Goal: Transaction & Acquisition: Book appointment/travel/reservation

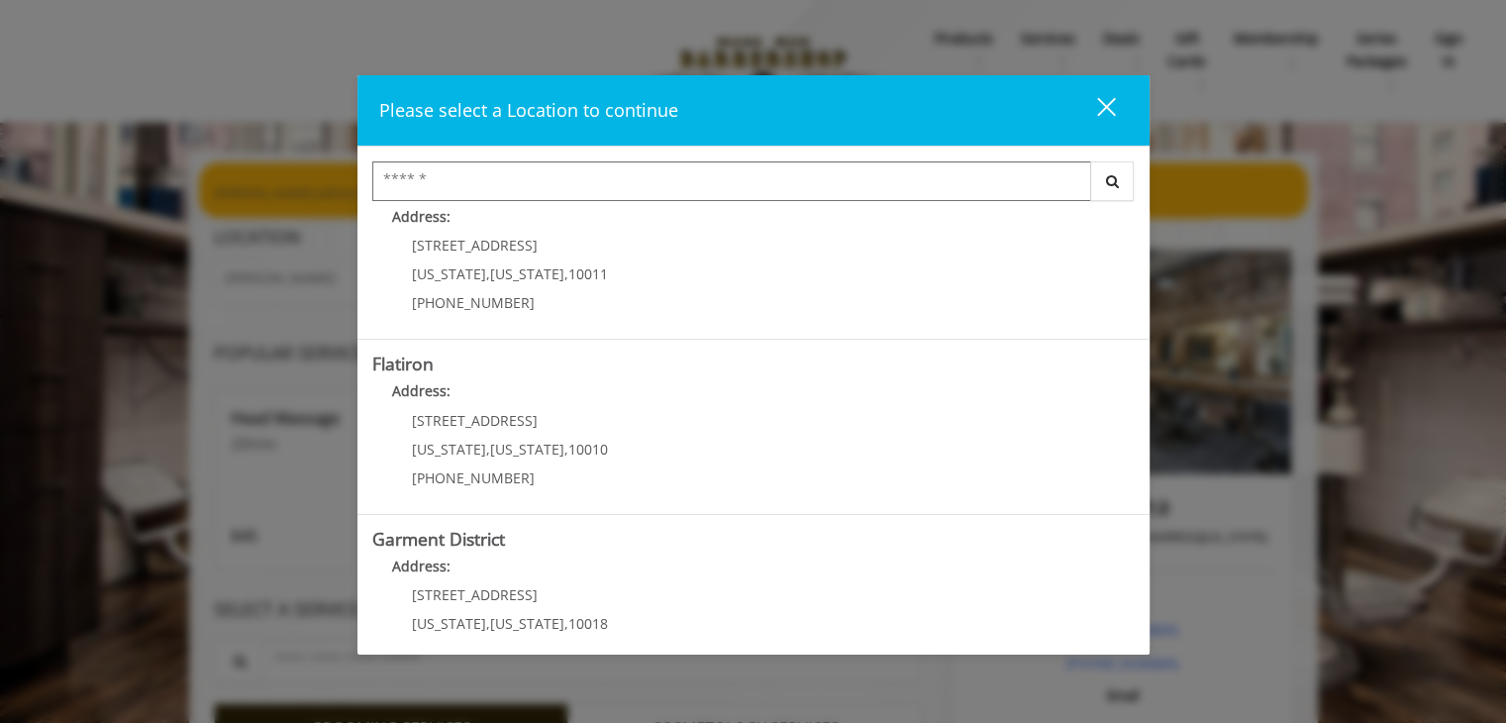
scroll to position [440, 0]
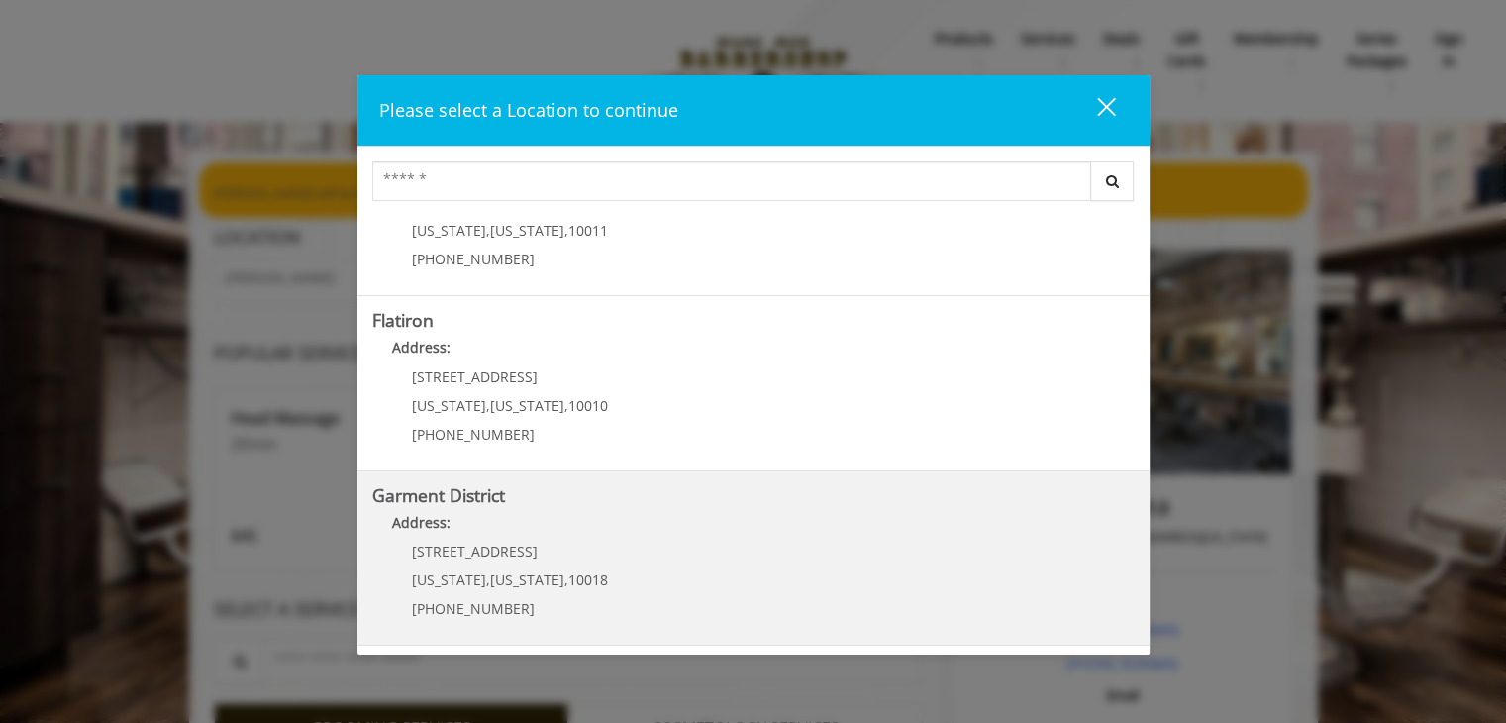
click at [565, 565] on div "1400 Broadway New York , New York , 10018 (212) 997-4247" at bounding box center [495, 587] width 246 height 86
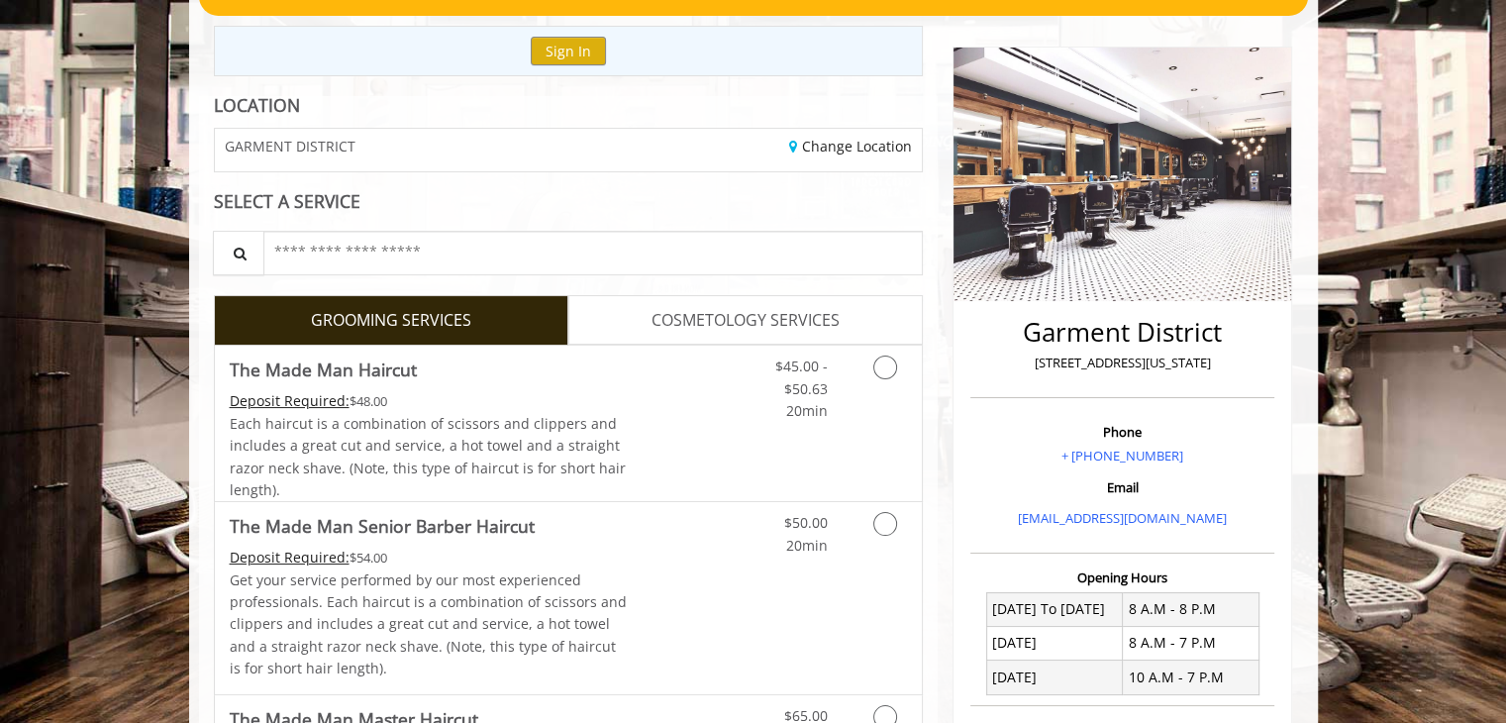
scroll to position [198, 0]
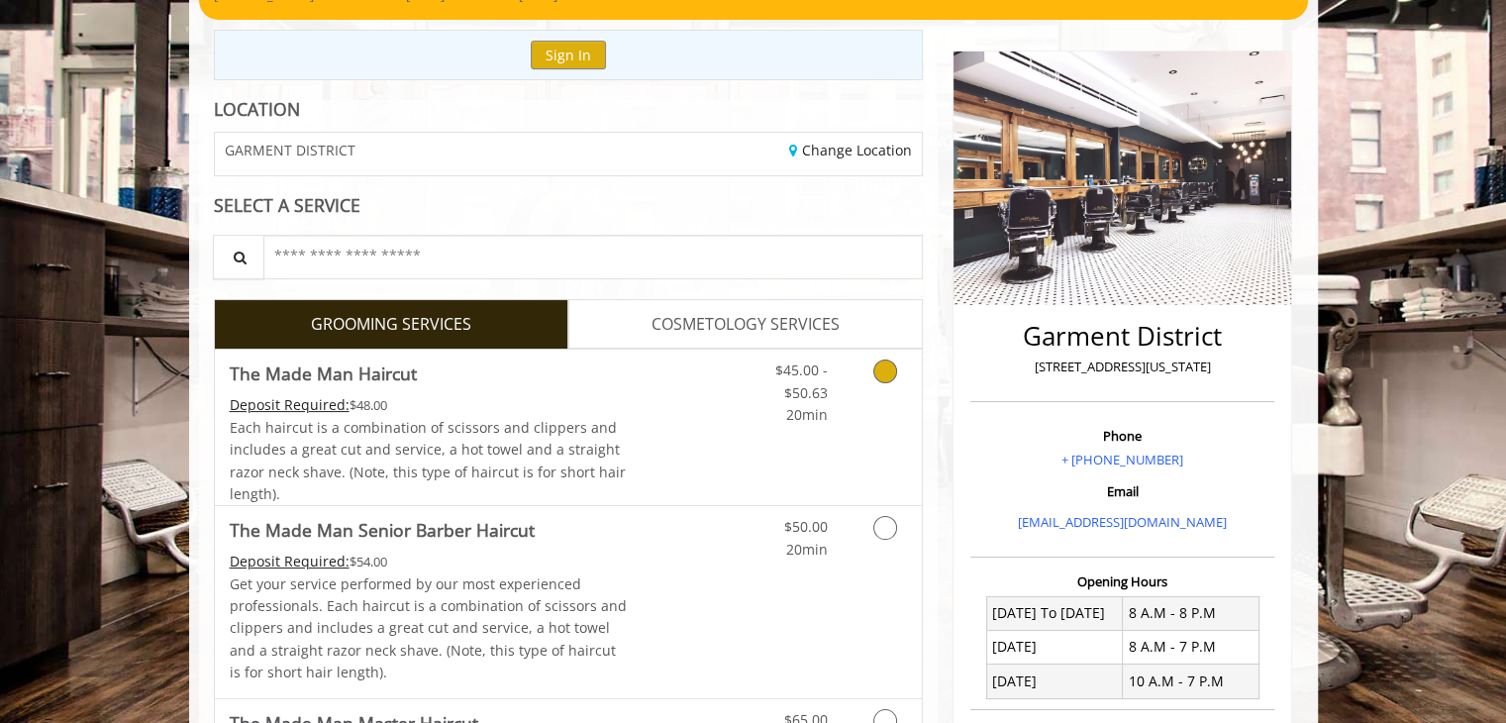
click at [893, 374] on icon "Grooming services" at bounding box center [886, 372] width 24 height 24
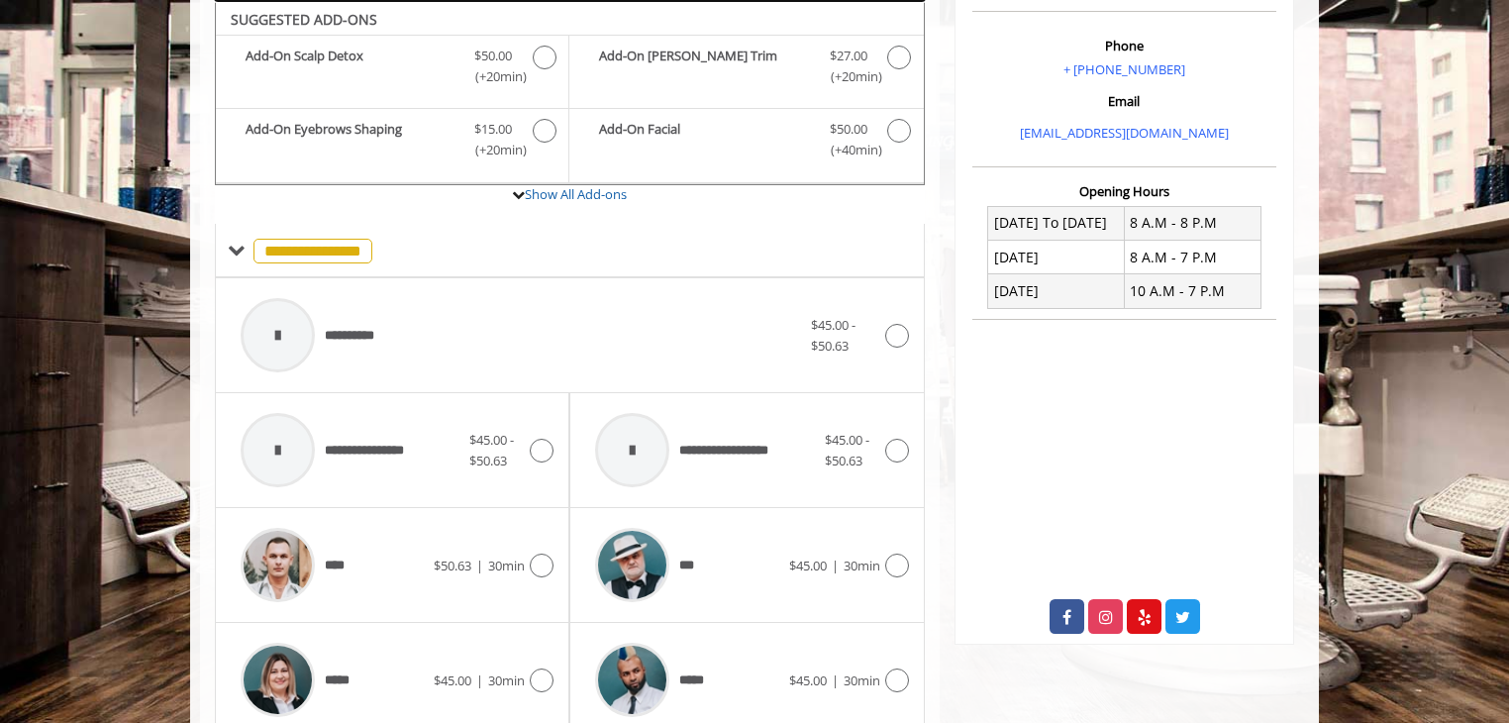
scroll to position [786, 0]
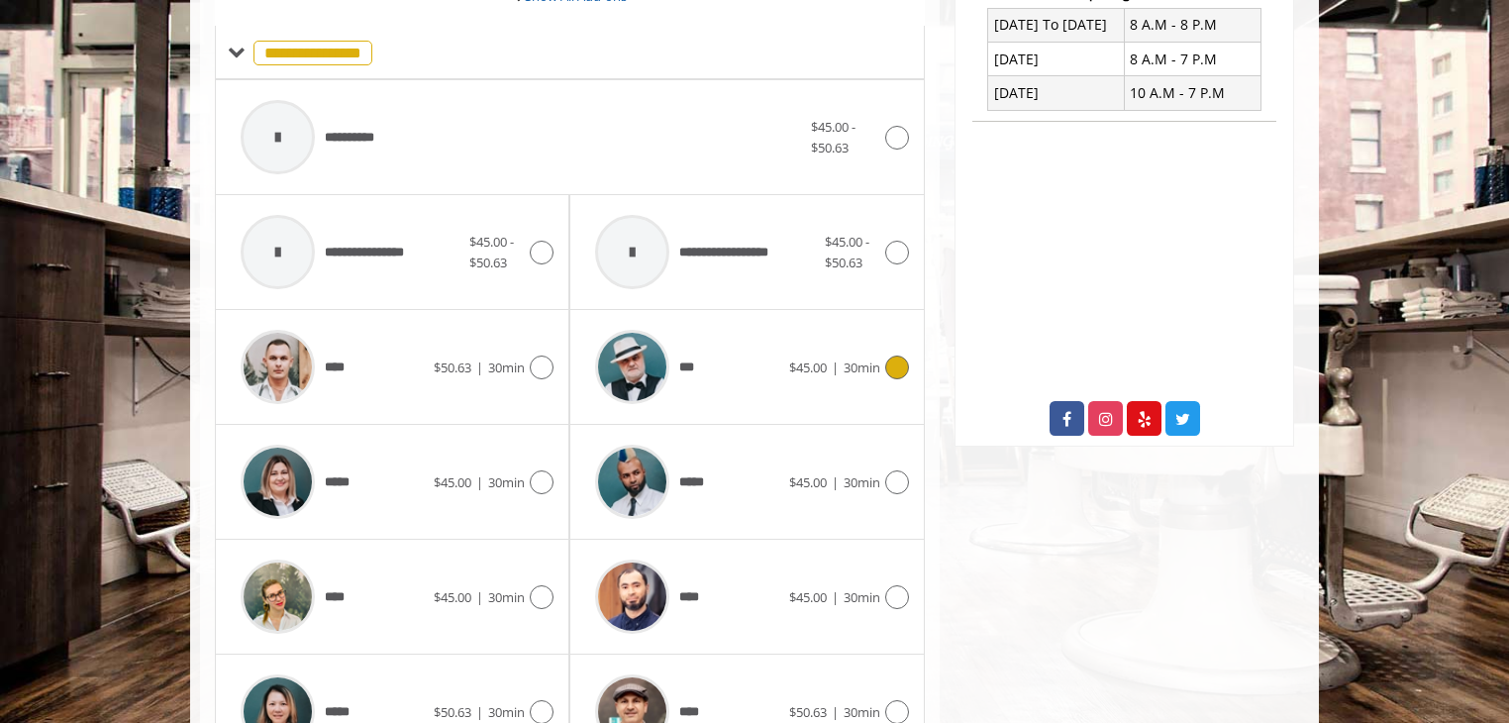
click at [853, 358] on span "$45.00 | 30min" at bounding box center [834, 368] width 91 height 21
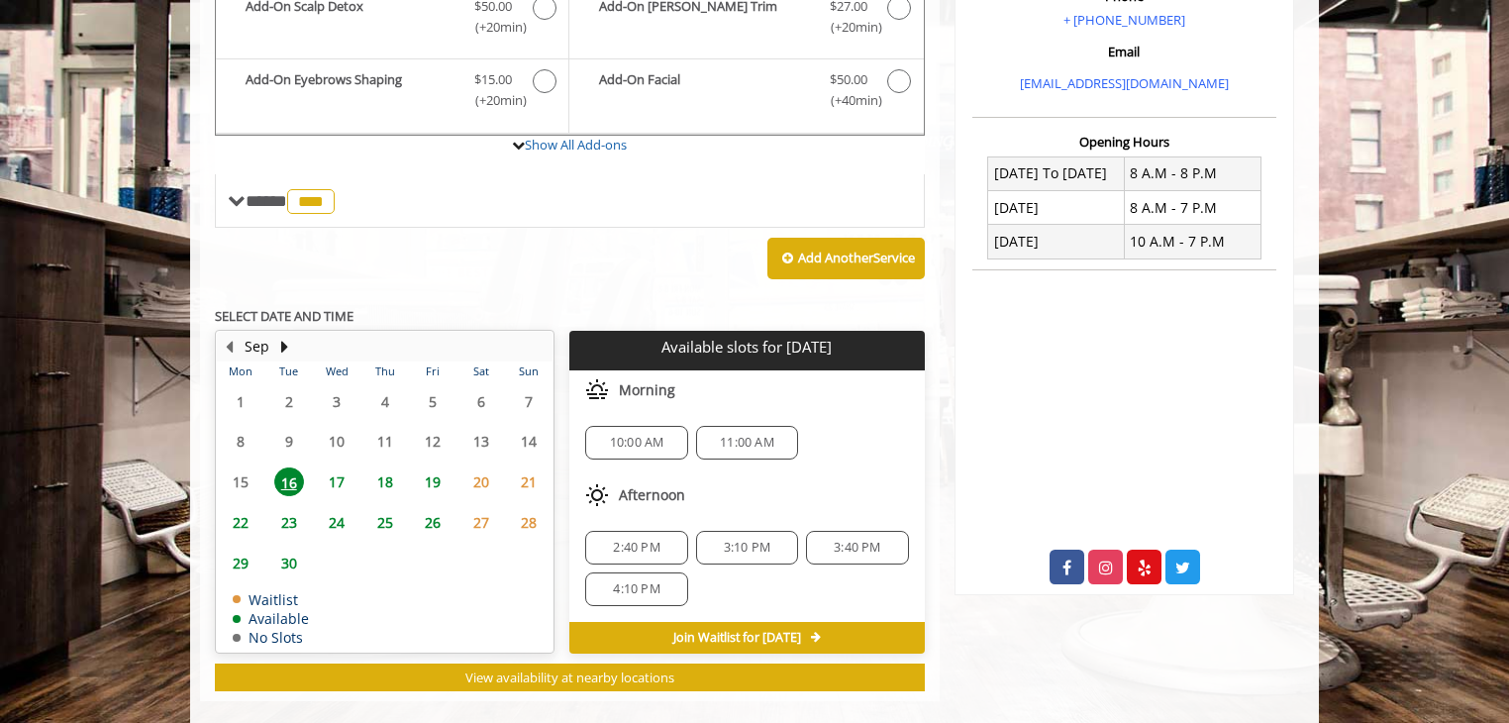
scroll to position [662, 0]
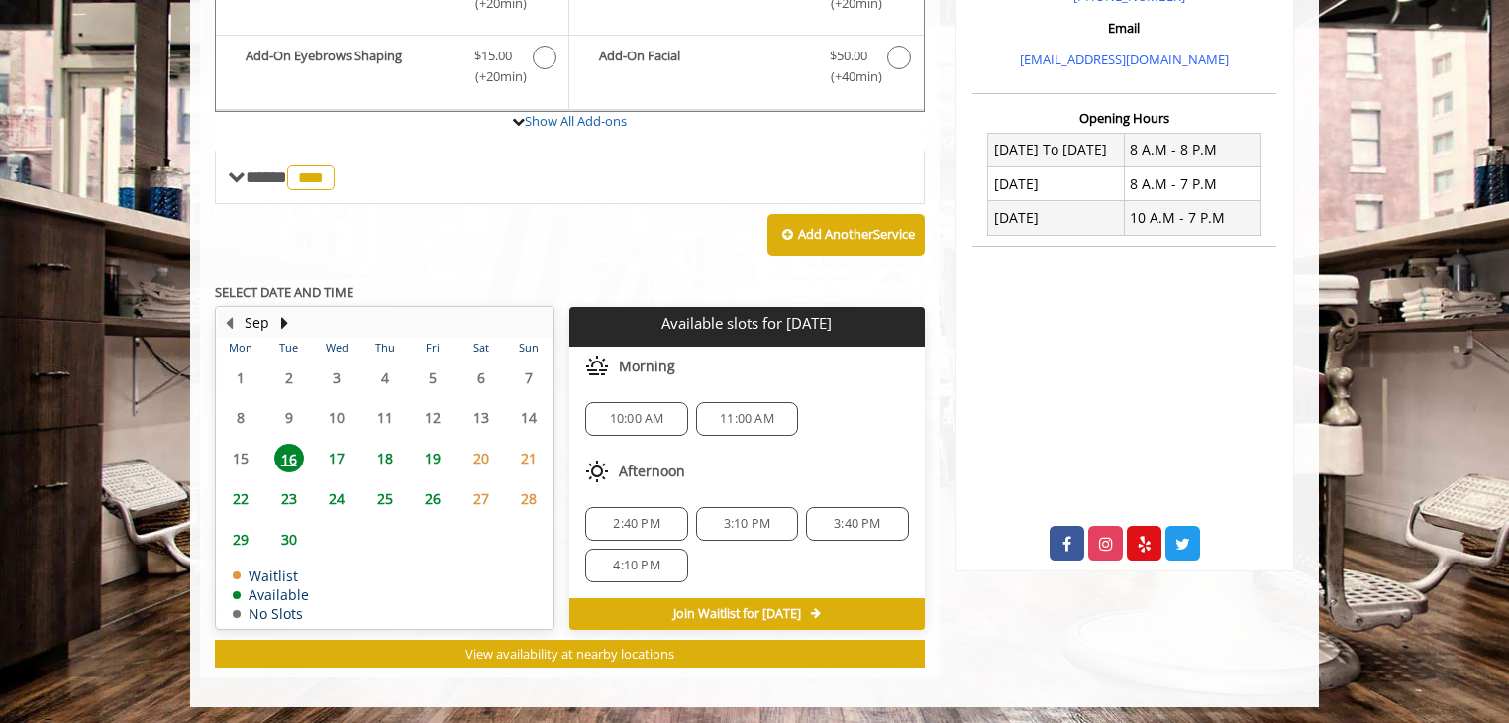
click at [746, 416] on span "11:00 AM" at bounding box center [747, 419] width 54 height 16
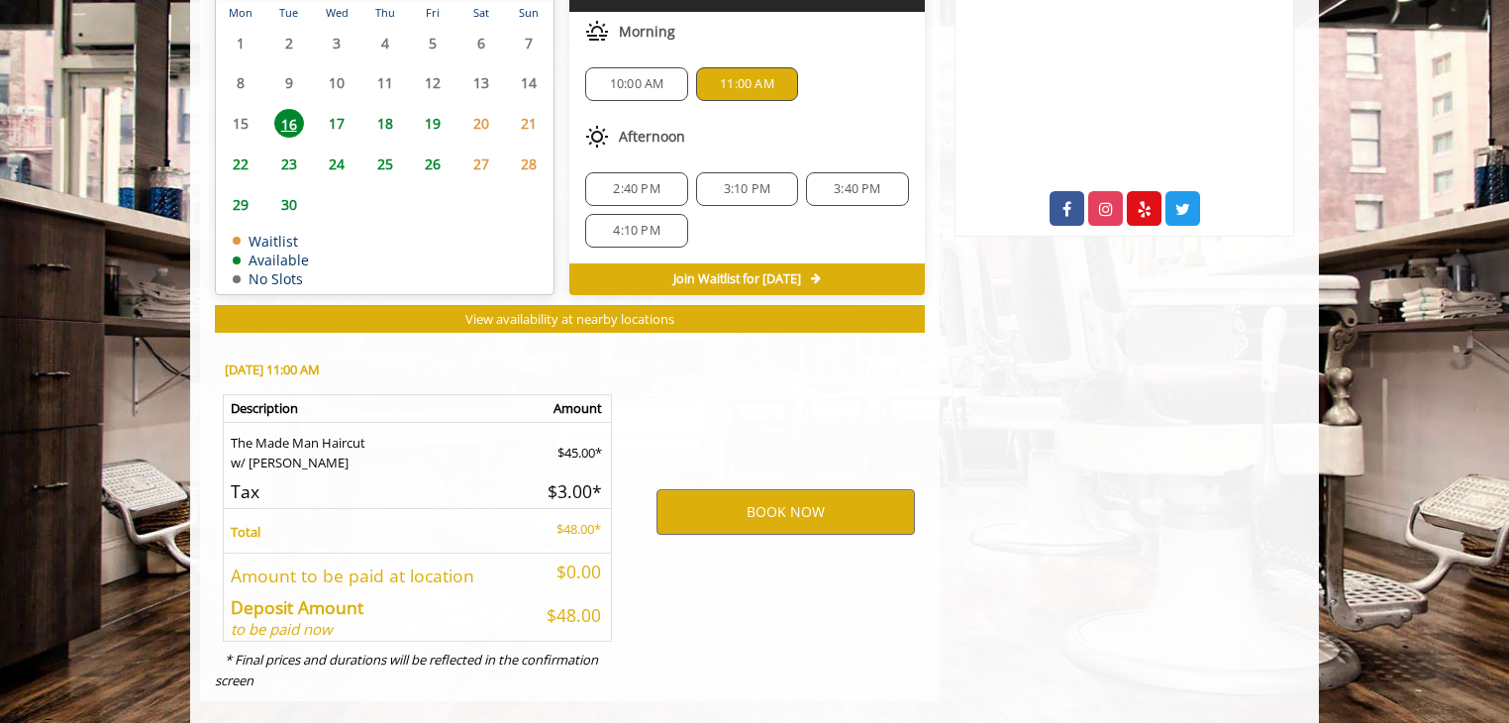
scroll to position [1018, 0]
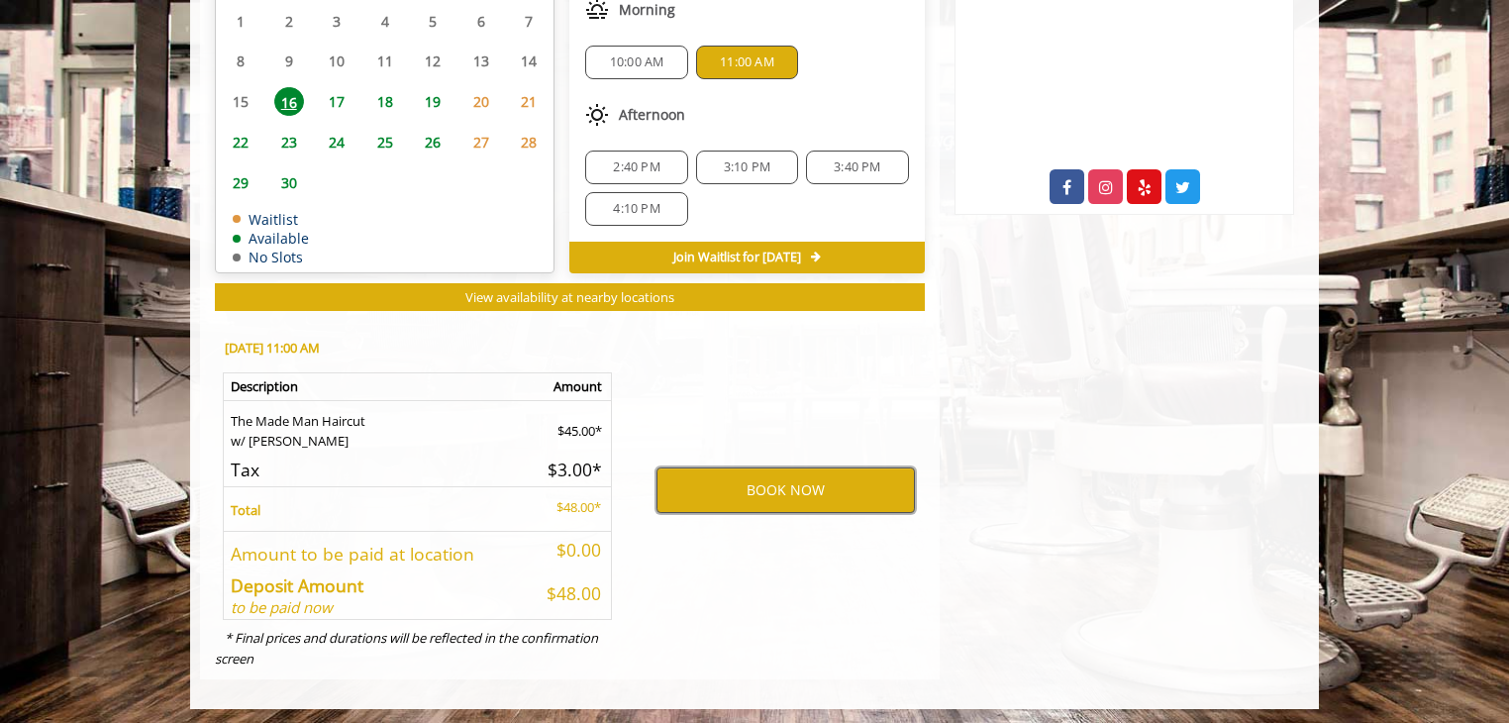
click at [770, 488] on button "BOOK NOW" at bounding box center [786, 490] width 258 height 46
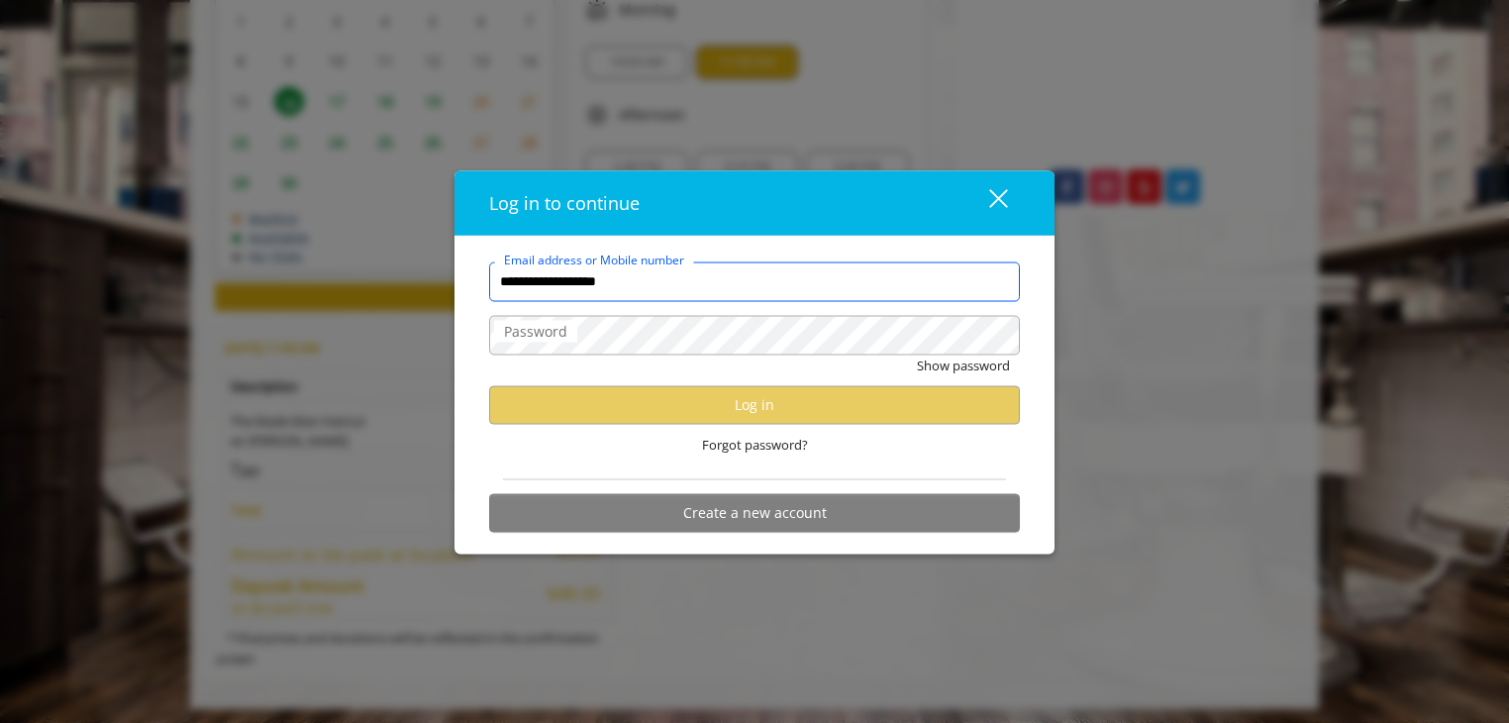
scroll to position [0, 0]
drag, startPoint x: 612, startPoint y: 290, endPoint x: 533, endPoint y: 293, distance: 79.3
click at [533, 293] on input "**********" at bounding box center [754, 281] width 531 height 40
type input "**********"
click at [566, 322] on label "Password" at bounding box center [535, 331] width 83 height 22
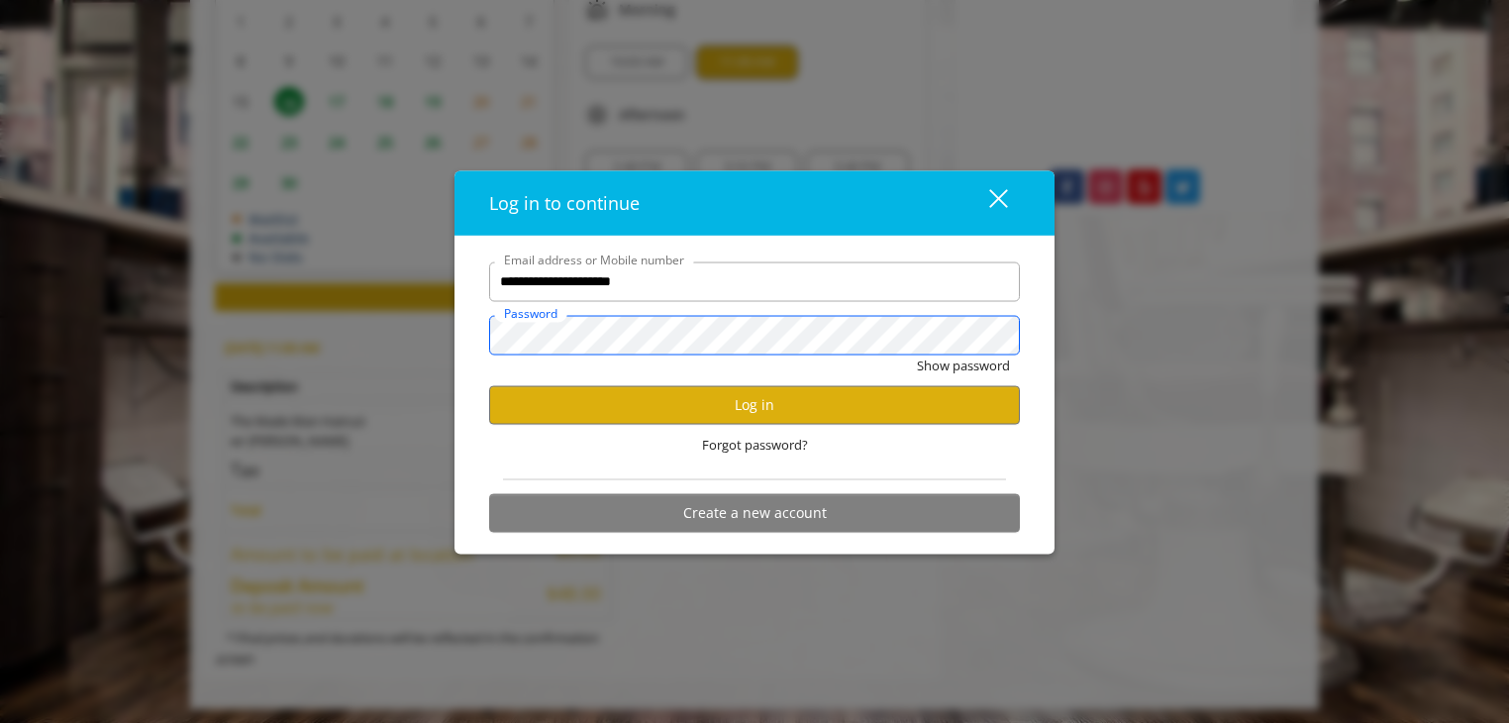
click at [917, 355] on button "Show password" at bounding box center [963, 365] width 93 height 21
click at [685, 401] on button "Log in" at bounding box center [754, 404] width 531 height 39
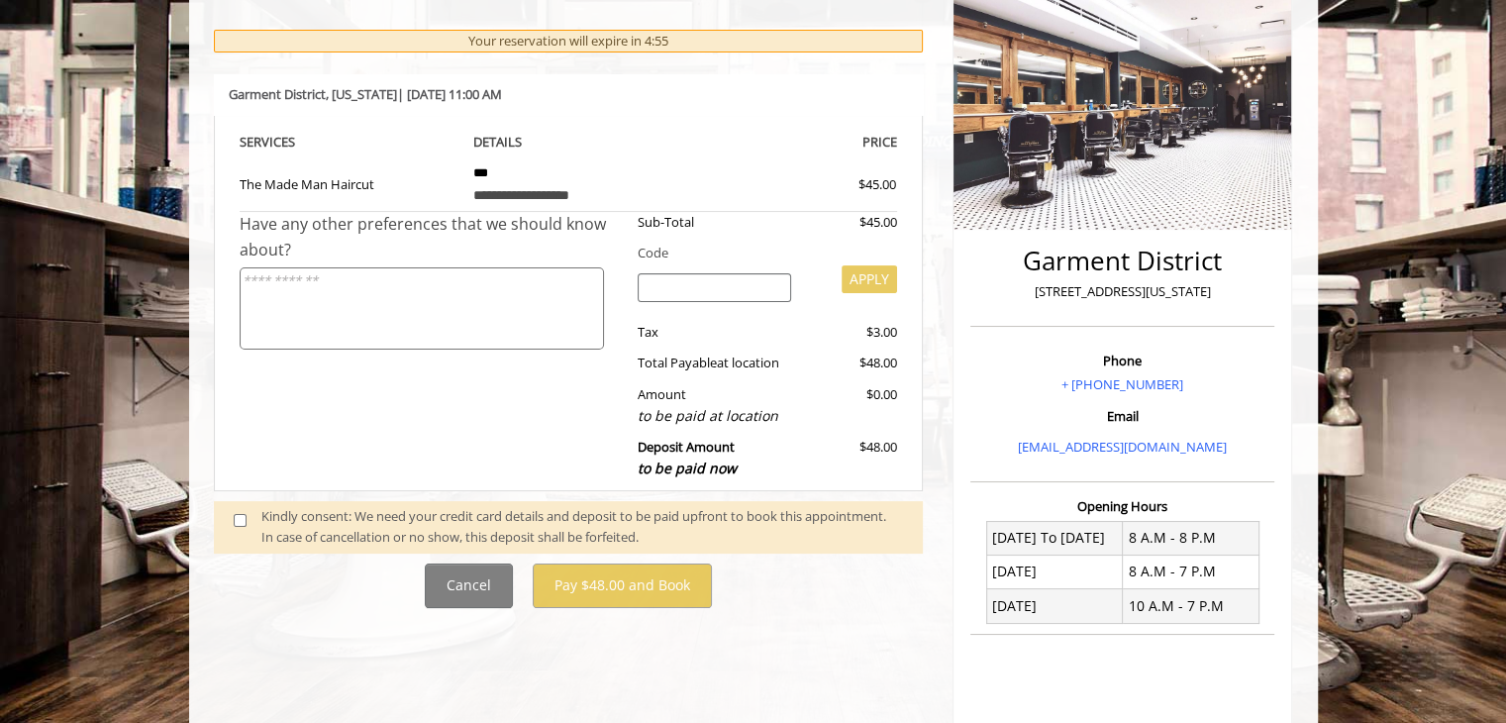
scroll to position [396, 0]
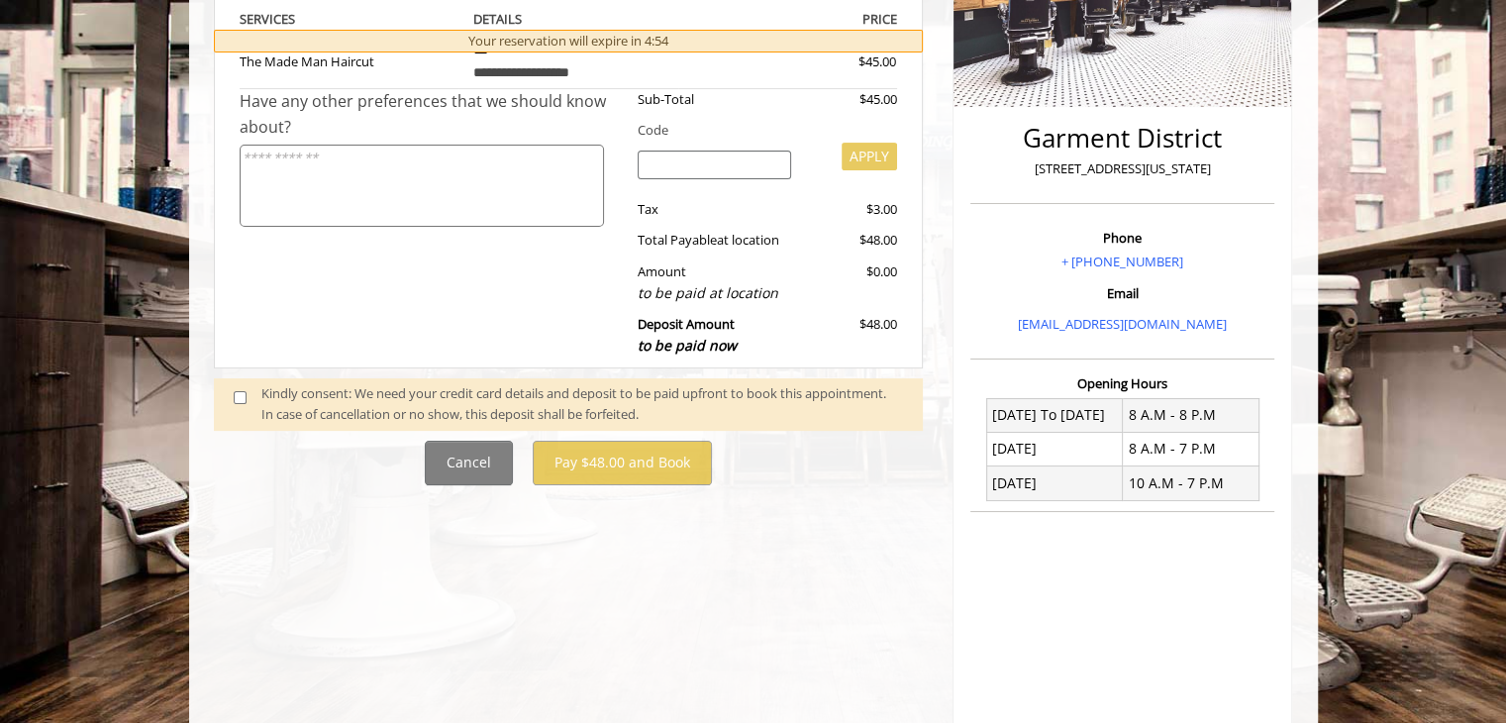
click at [249, 397] on span at bounding box center [248, 404] width 58 height 42
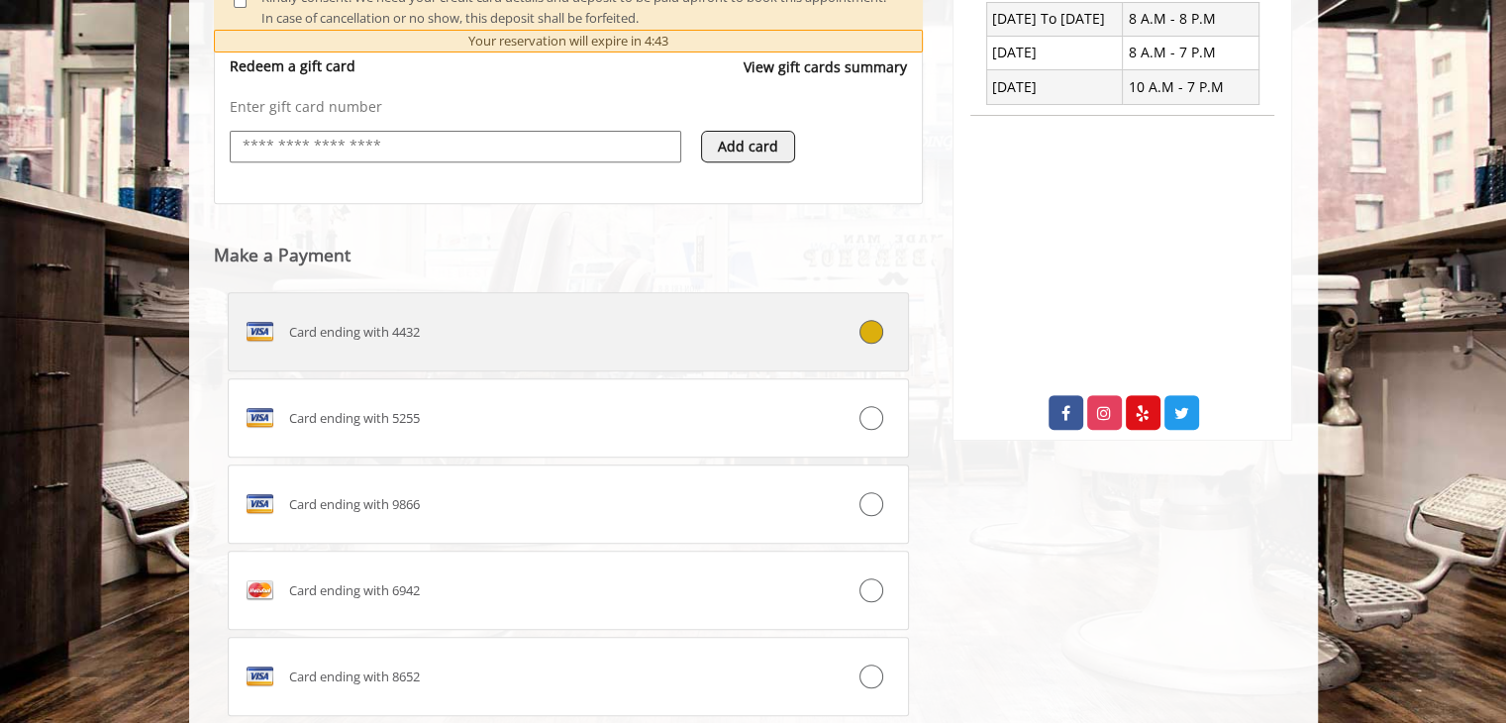
scroll to position [780, 0]
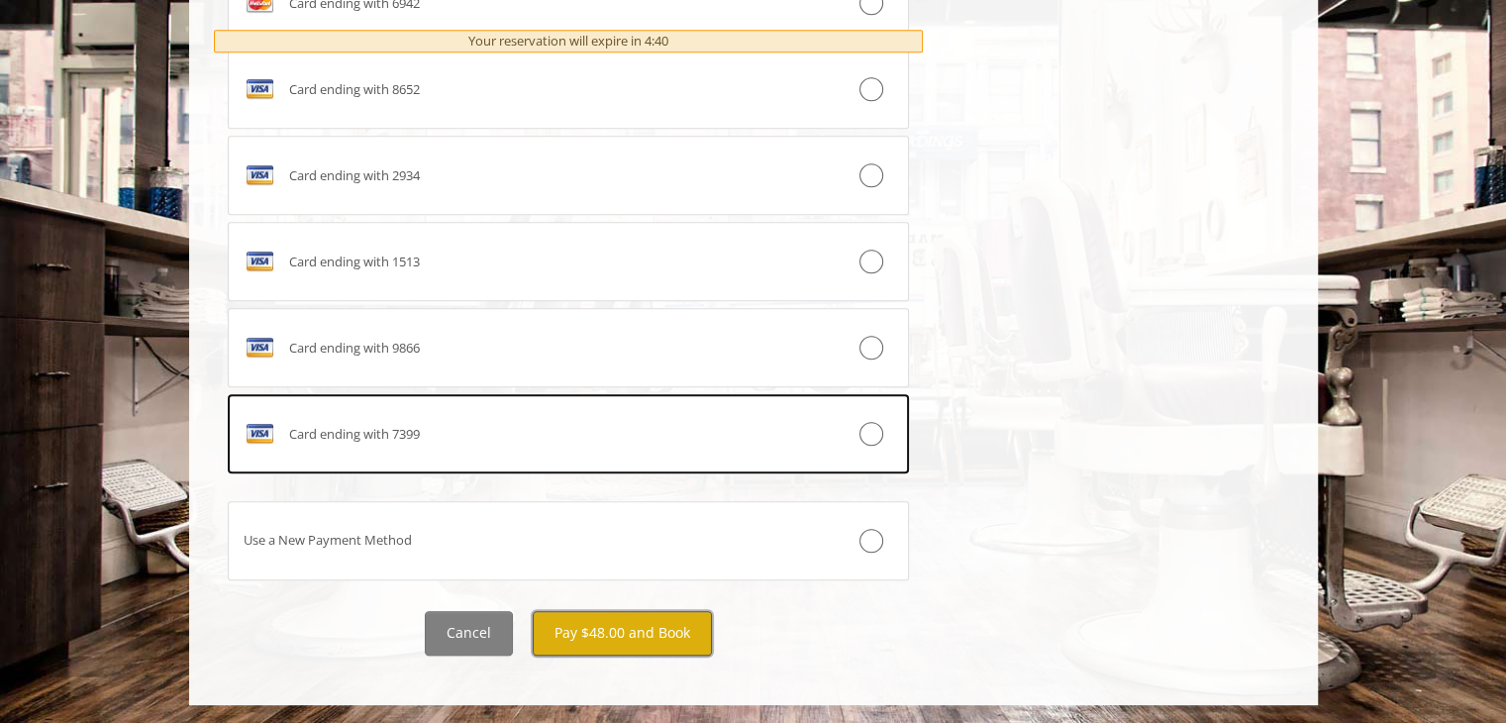
click at [634, 631] on button "Pay $48.00 and Book" at bounding box center [622, 633] width 179 height 45
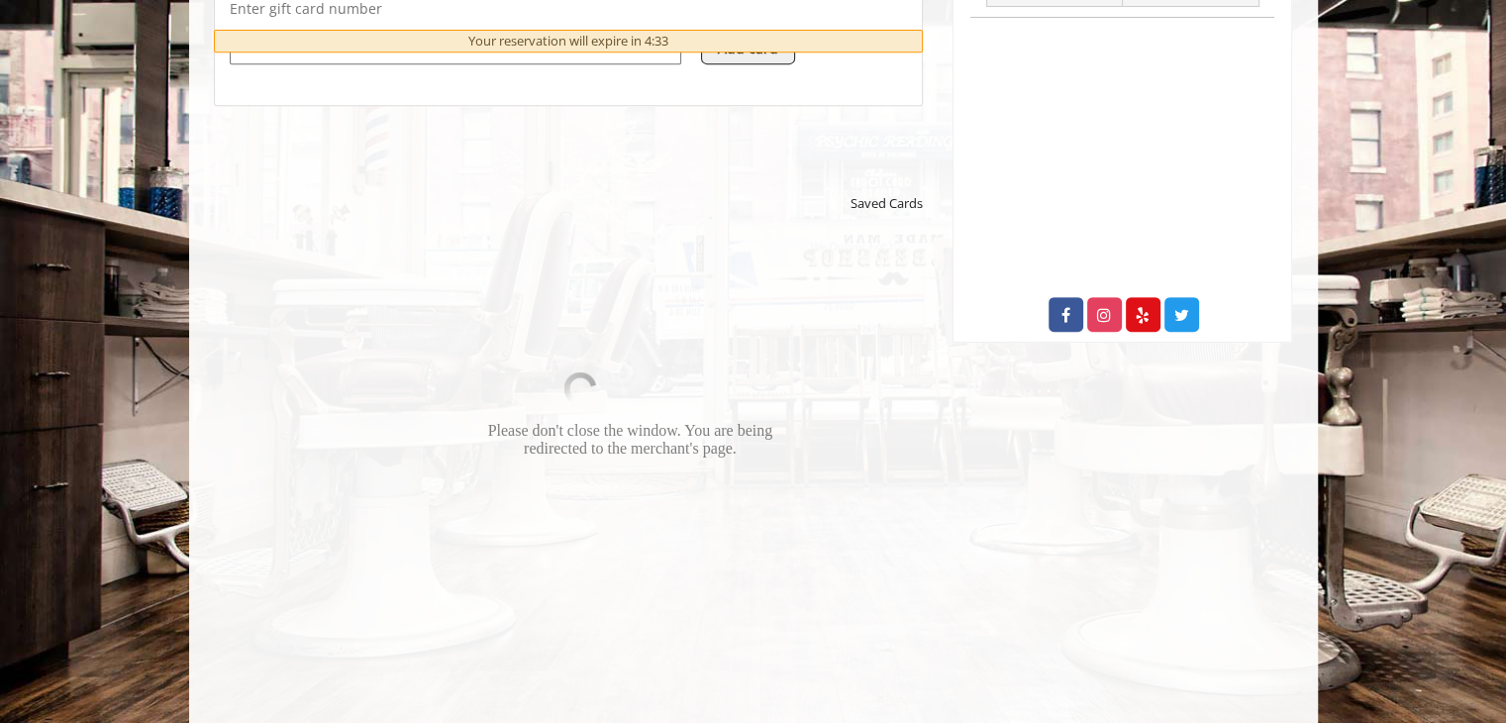
scroll to position [718, 0]
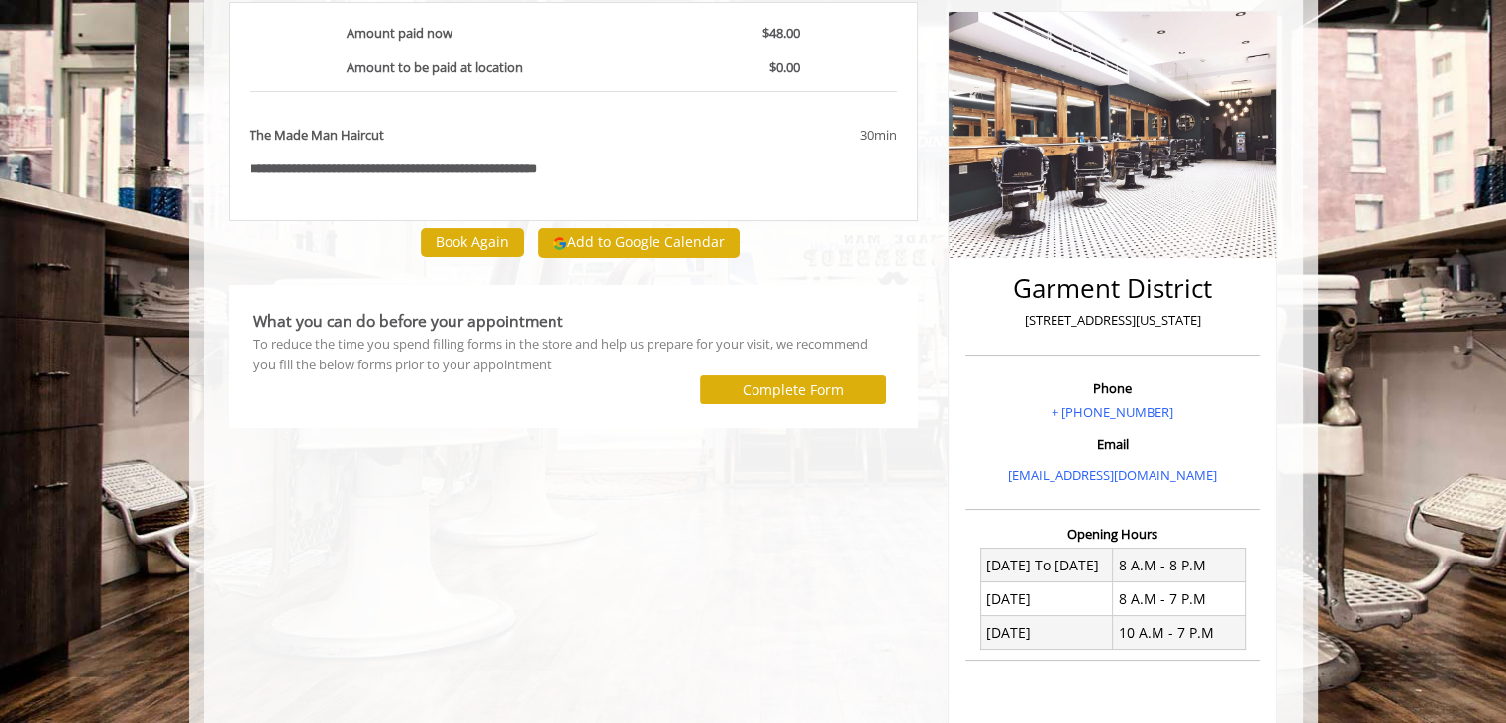
scroll to position [396, 0]
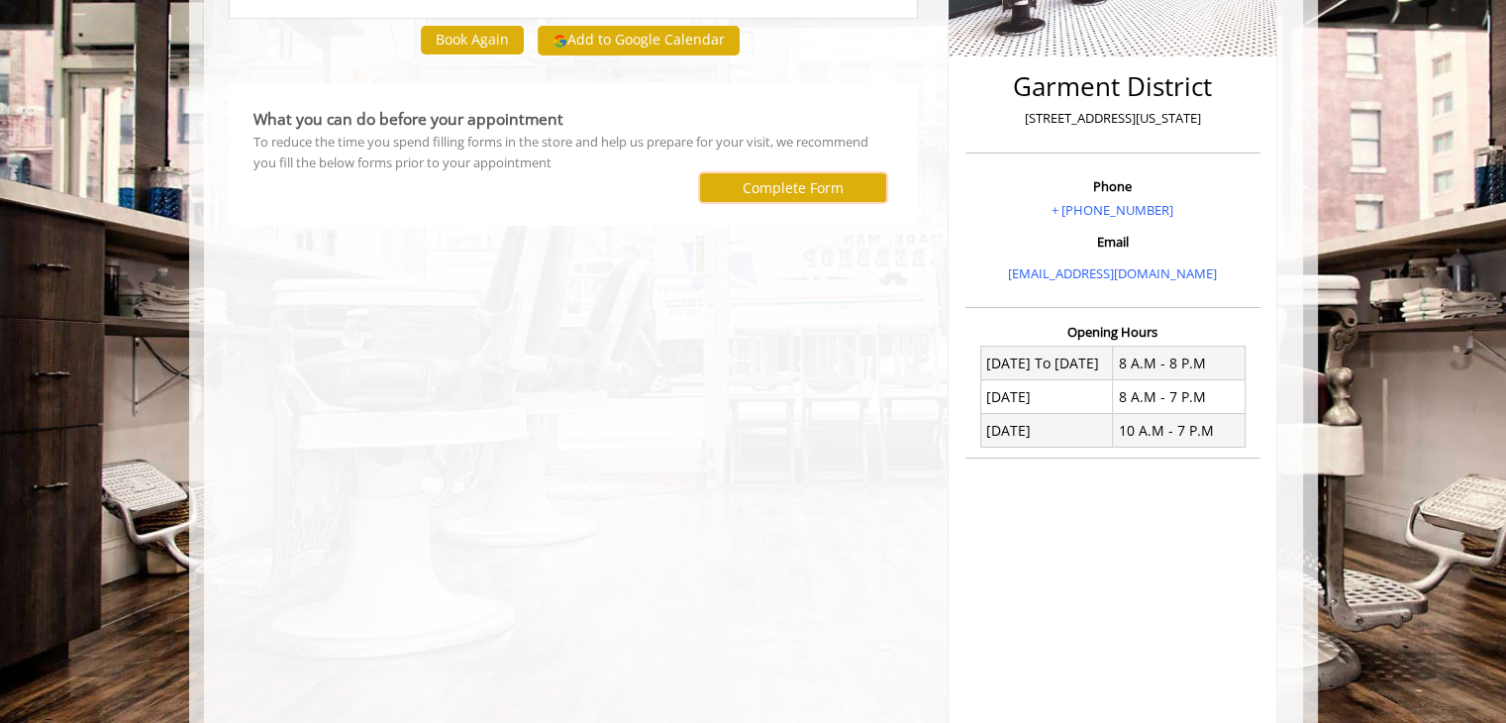
click at [778, 194] on label "Complete Form" at bounding box center [793, 188] width 101 height 16
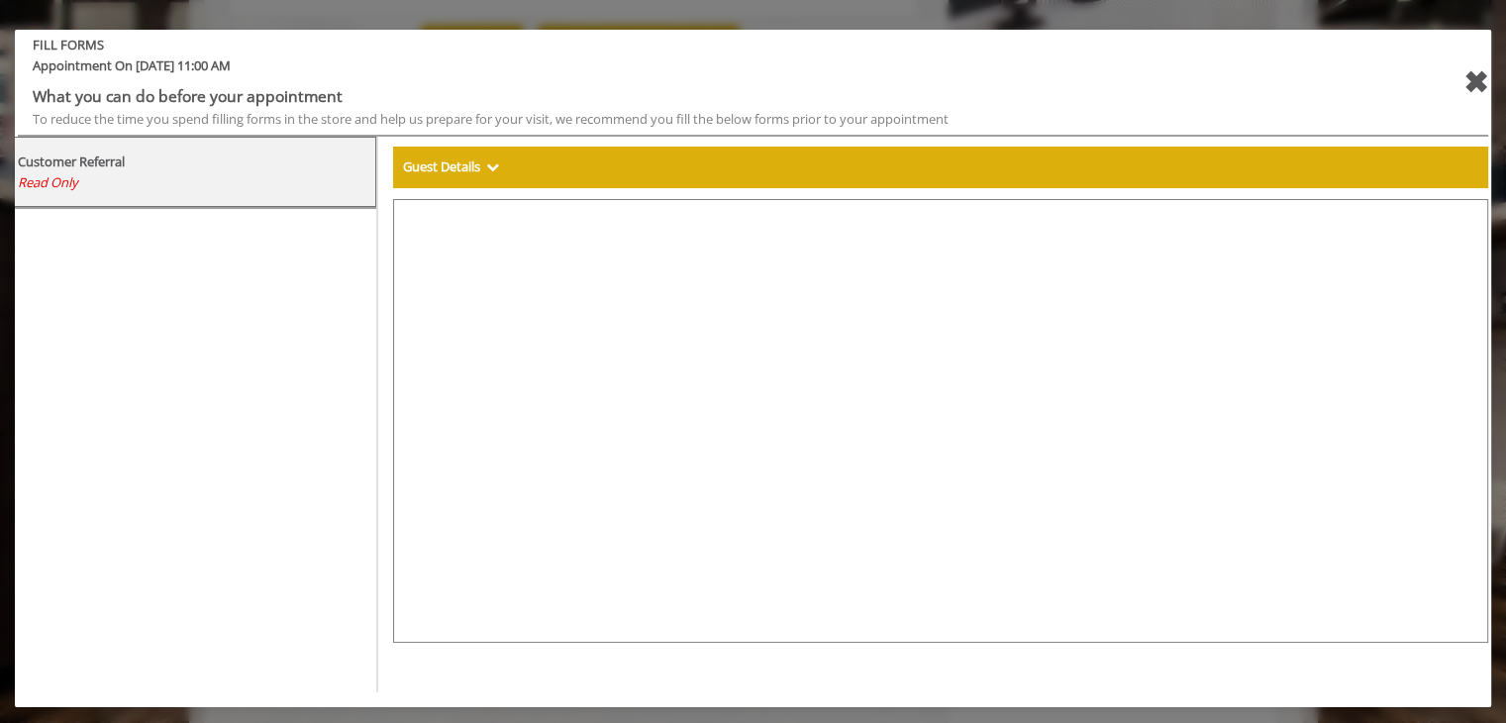
scroll to position [504, 0]
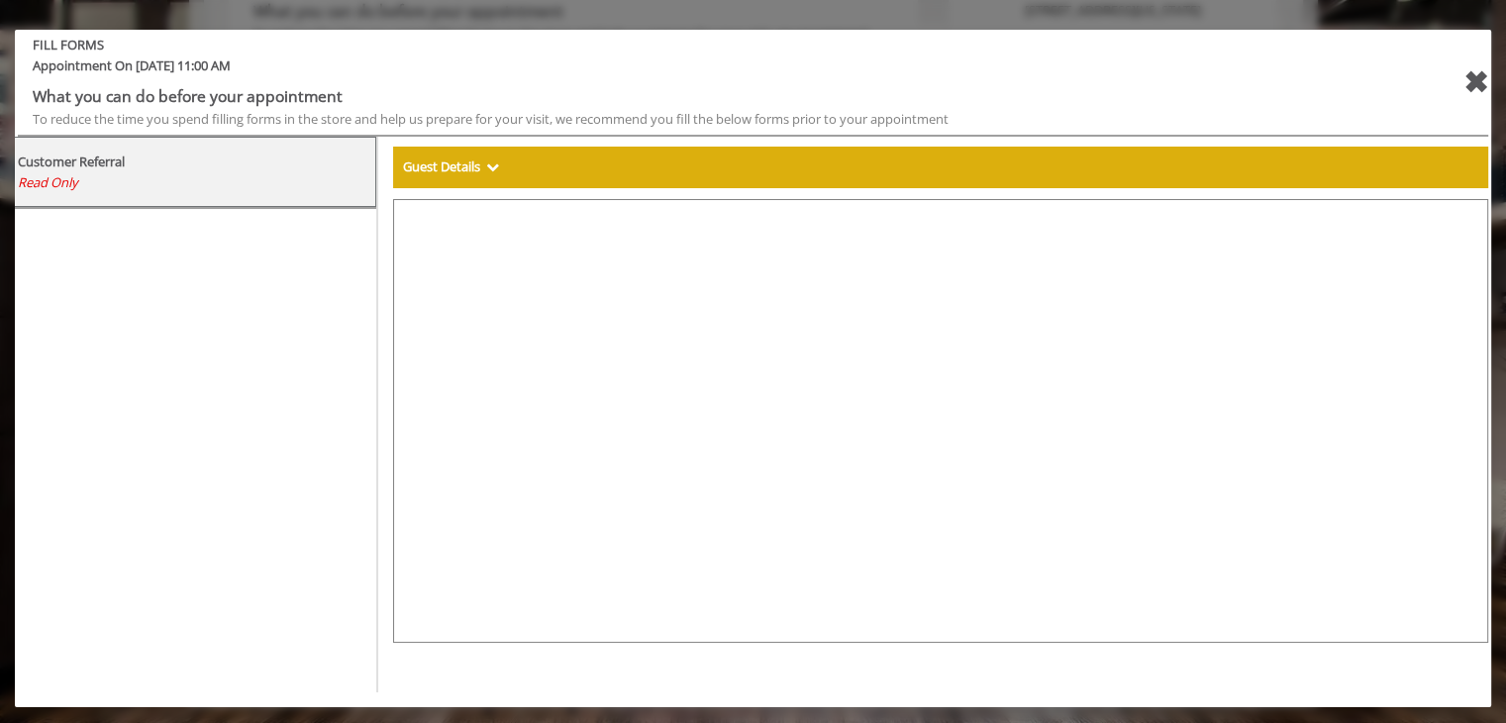
select select "***"
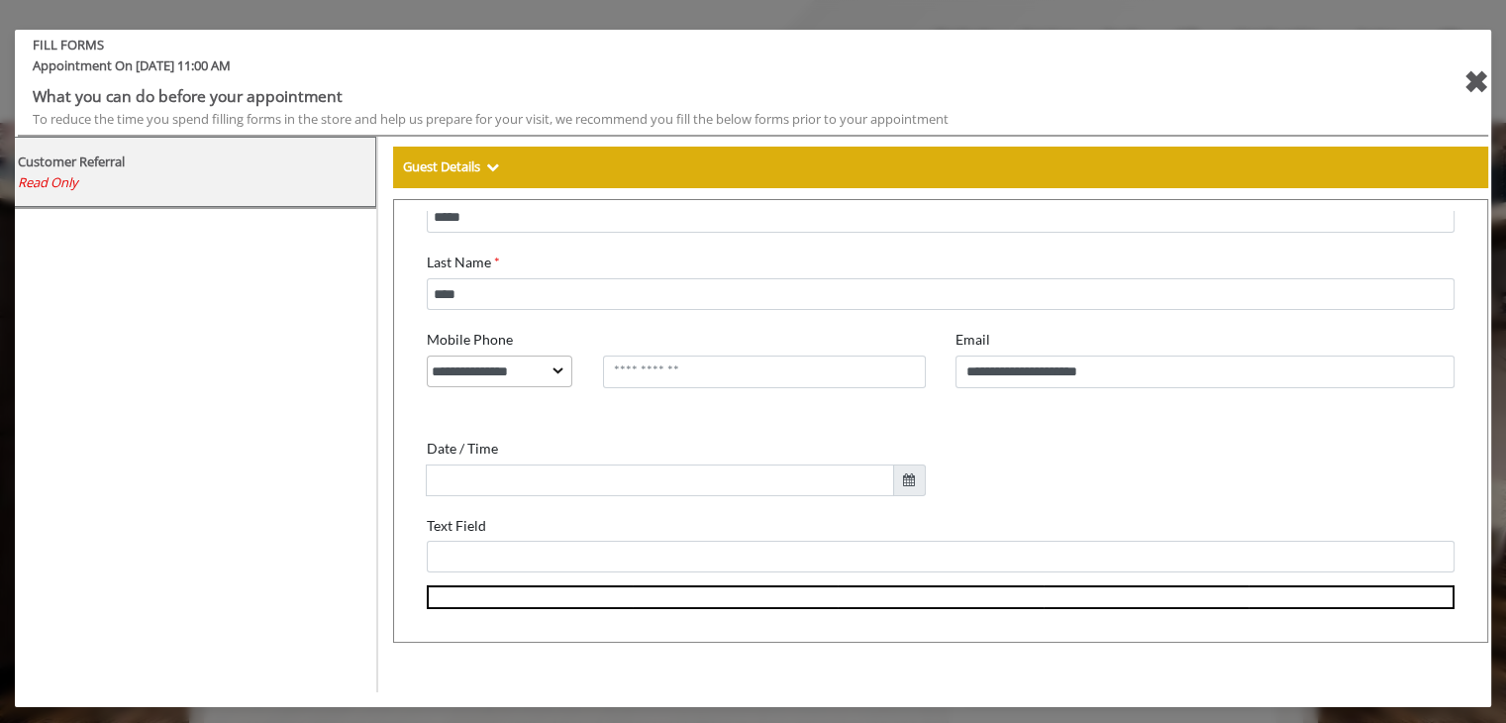
scroll to position [210, 0]
click at [1466, 84] on div "✖" at bounding box center [1476, 82] width 25 height 48
